Goal: Task Accomplishment & Management: Manage account settings

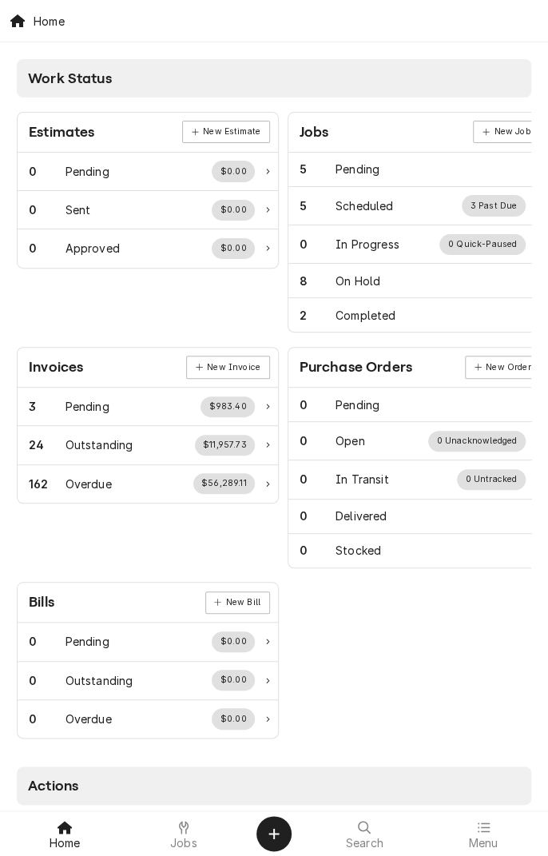
click at [184, 829] on icon at bounding box center [184, 827] width 10 height 13
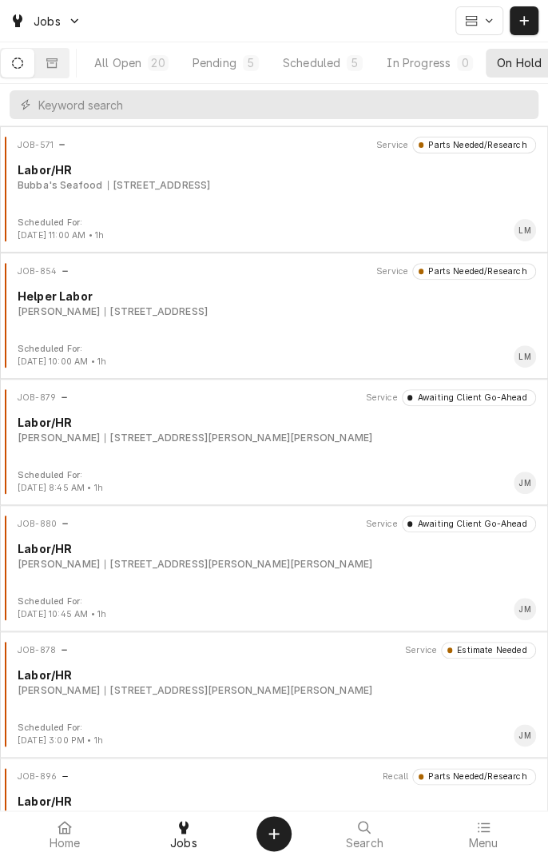
click at [336, 74] on button "Scheduled 5" at bounding box center [323, 63] width 102 height 29
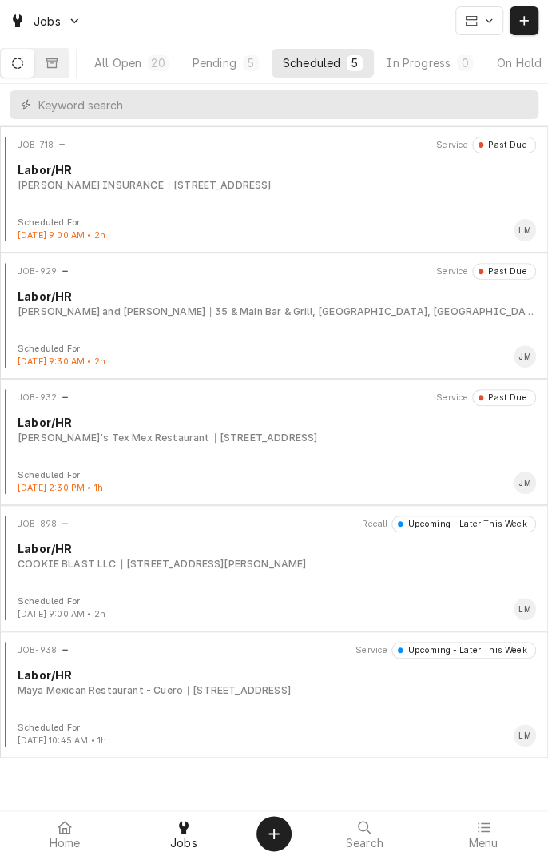
click at [239, 71] on button "Pending 5" at bounding box center [225, 63] width 89 height 29
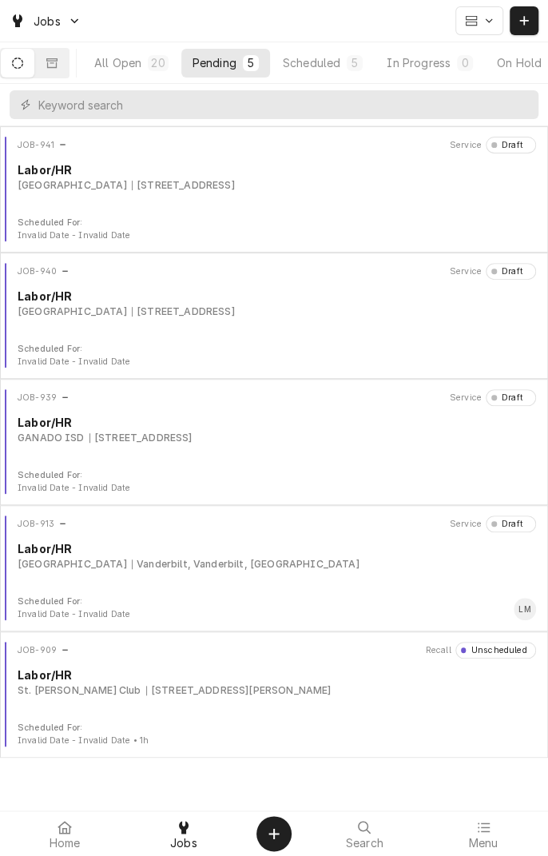
click at [186, 559] on div "Vanderbilt, Vanderbilt, [GEOGRAPHIC_DATA]" at bounding box center [246, 564] width 228 height 14
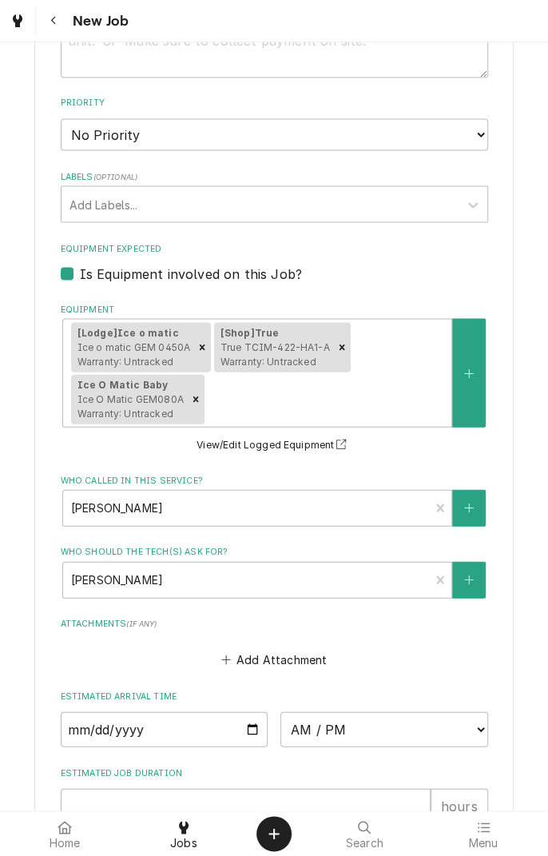
scroll to position [871, 0]
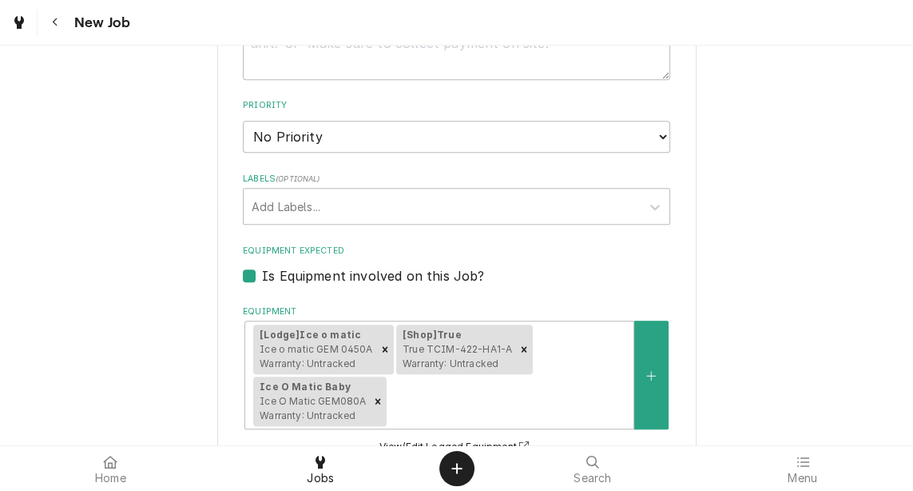
type textarea "x"
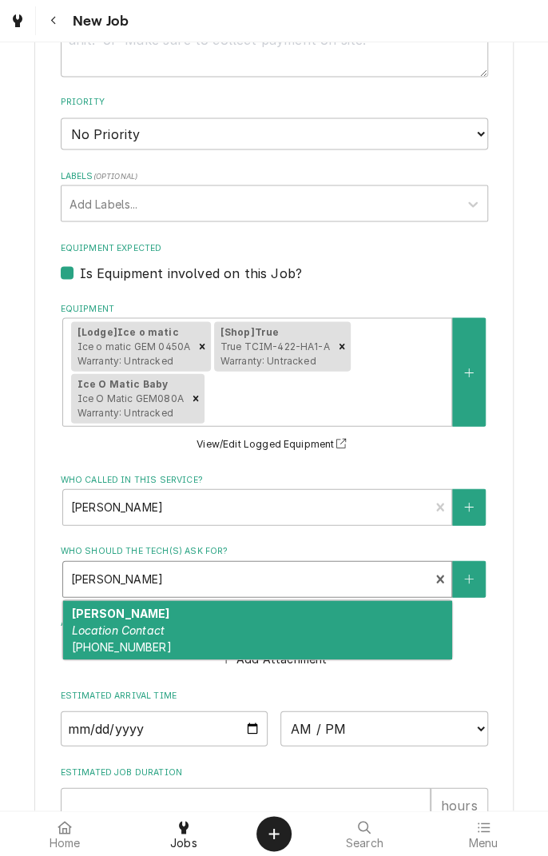
click at [543, 112] on div "Use the fields below to edit this job: Client Details Client West Ranch Lodge E…" at bounding box center [274, 130] width 548 height 1885
